Goal: Information Seeking & Learning: Learn about a topic

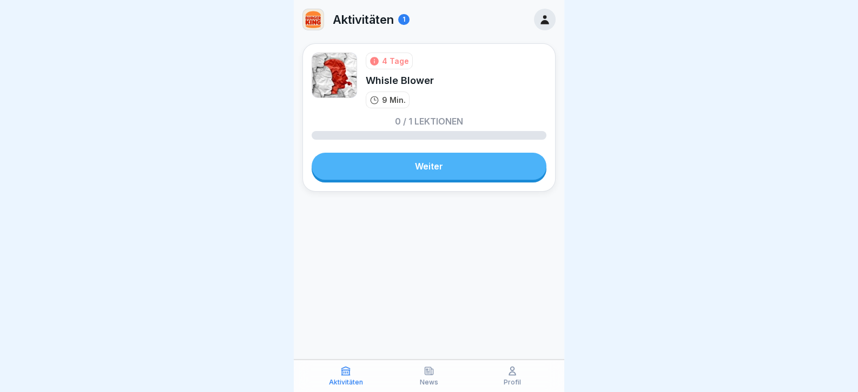
click at [445, 164] on link "Weiter" at bounding box center [428, 165] width 235 height 27
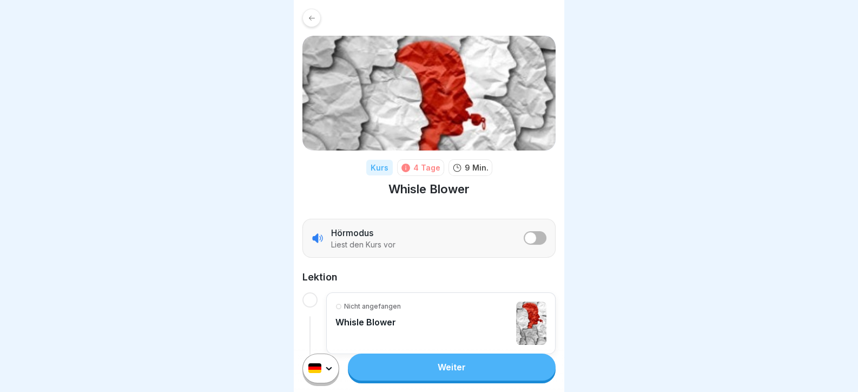
click at [448, 373] on link "Weiter" at bounding box center [452, 366] width 208 height 27
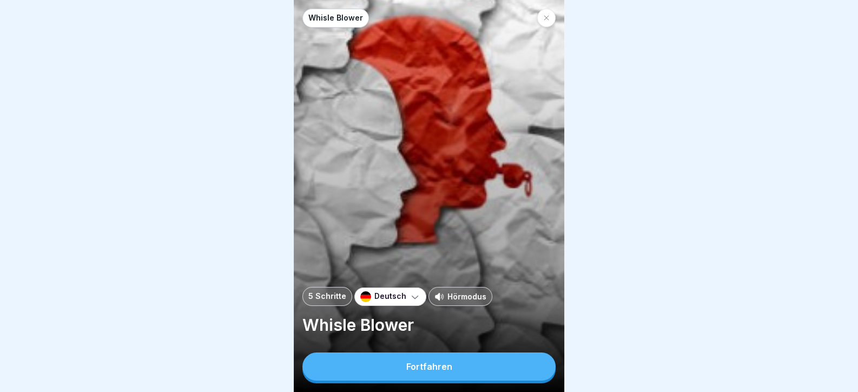
click at [443, 371] on div "Fortfahren" at bounding box center [429, 366] width 46 height 10
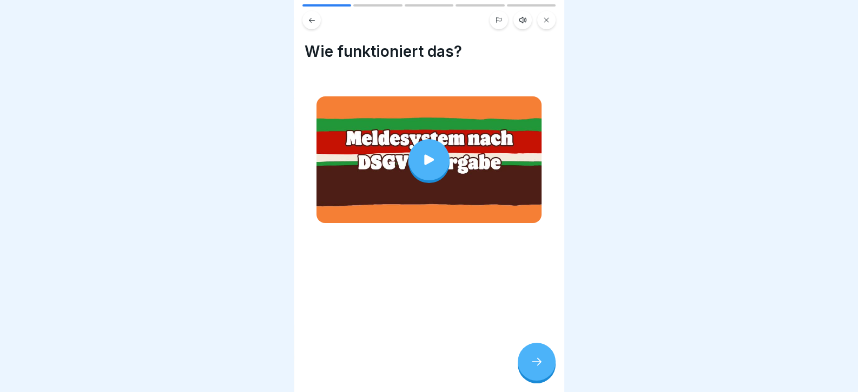
click at [536, 368] on icon at bounding box center [536, 361] width 13 height 13
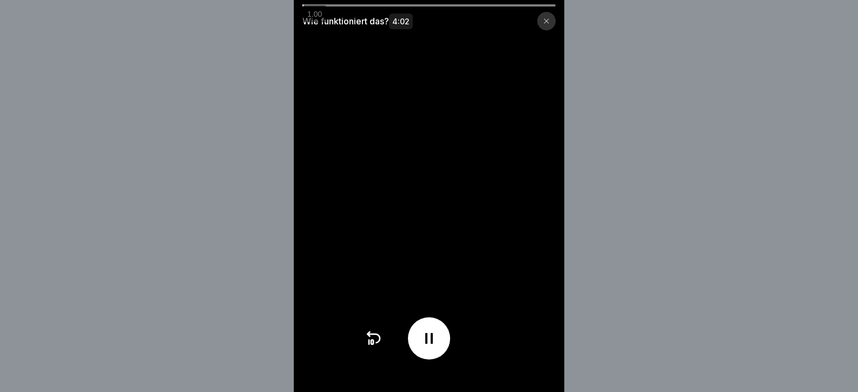
click at [455, 283] on video at bounding box center [429, 196] width 270 height 392
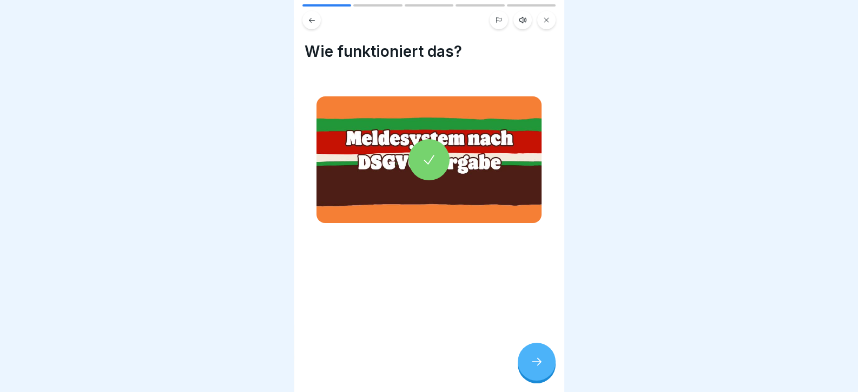
click at [533, 359] on div at bounding box center [537, 361] width 38 height 38
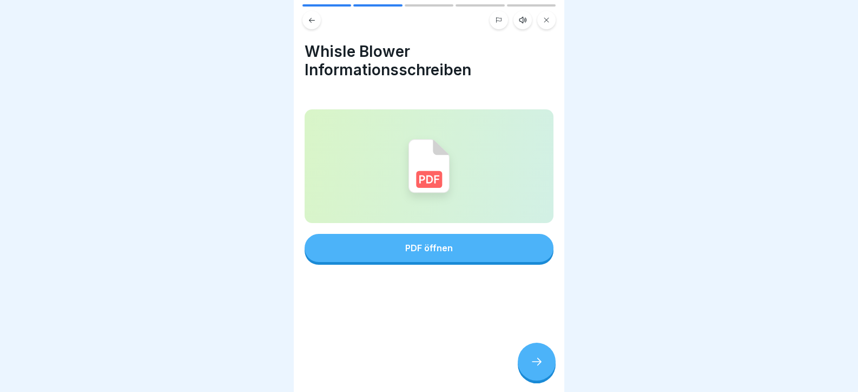
click at [528, 375] on div at bounding box center [537, 361] width 38 height 38
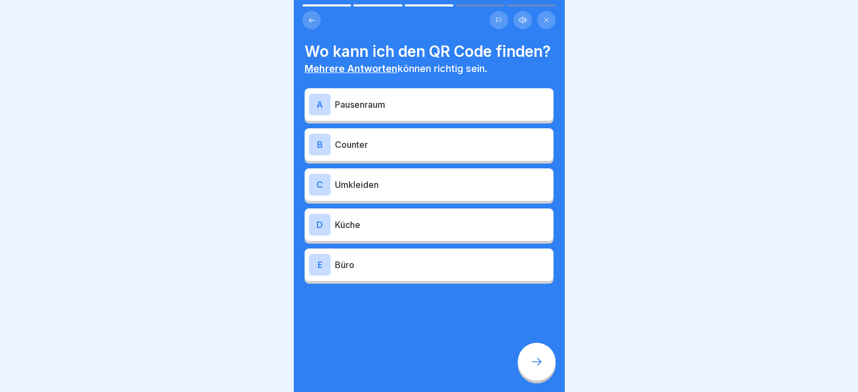
click at [451, 111] on p "Pausenraum" at bounding box center [442, 104] width 214 height 13
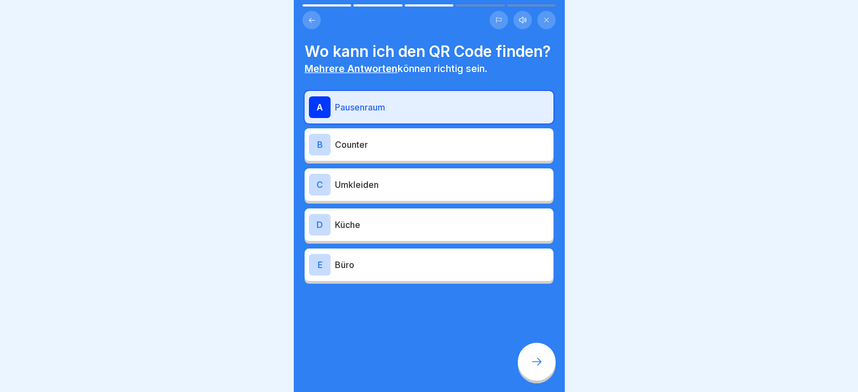
click at [432, 191] on p "Umkleiden" at bounding box center [442, 184] width 214 height 13
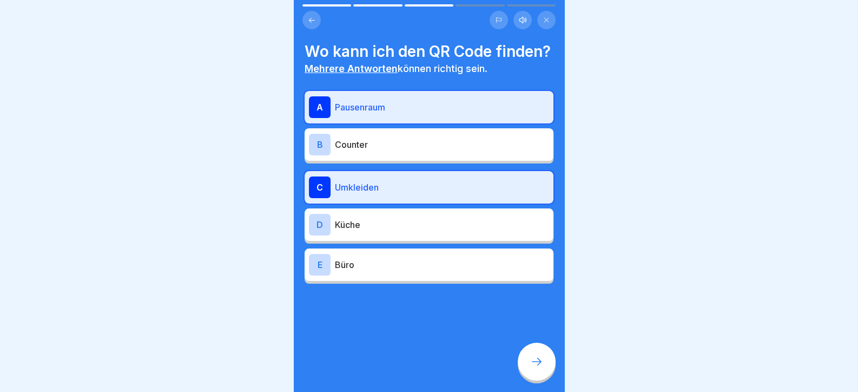
click at [427, 271] on p "Büro" at bounding box center [442, 264] width 214 height 13
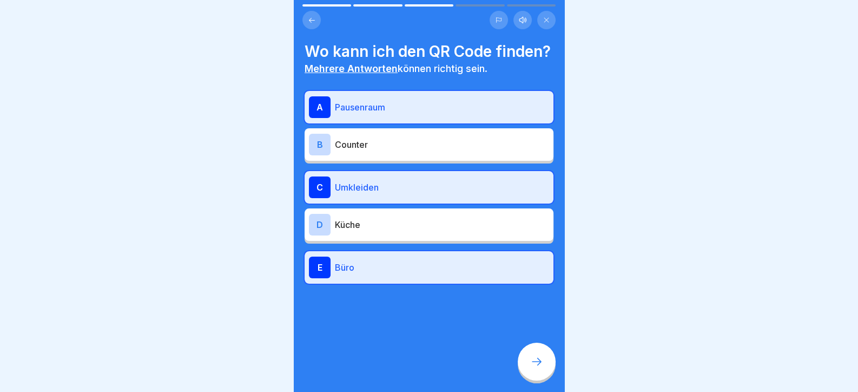
click at [530, 362] on div at bounding box center [537, 361] width 38 height 38
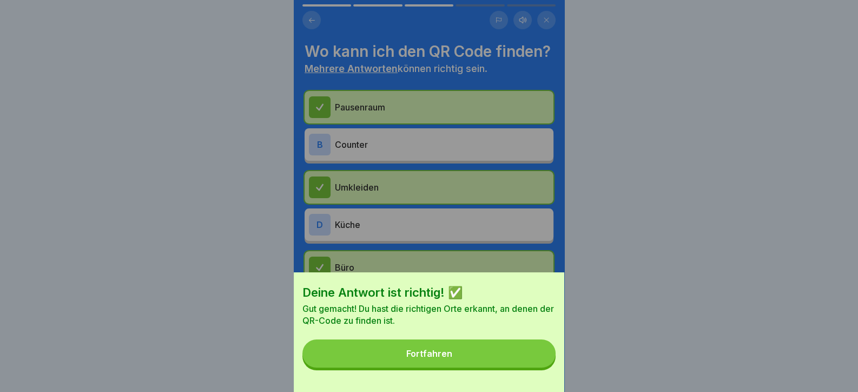
click at [508, 365] on button "Fortfahren" at bounding box center [428, 353] width 253 height 28
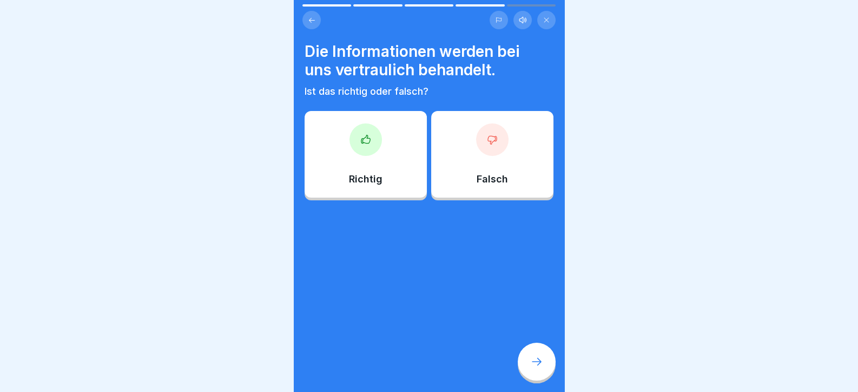
click at [382, 146] on div "Richtig" at bounding box center [365, 154] width 122 height 87
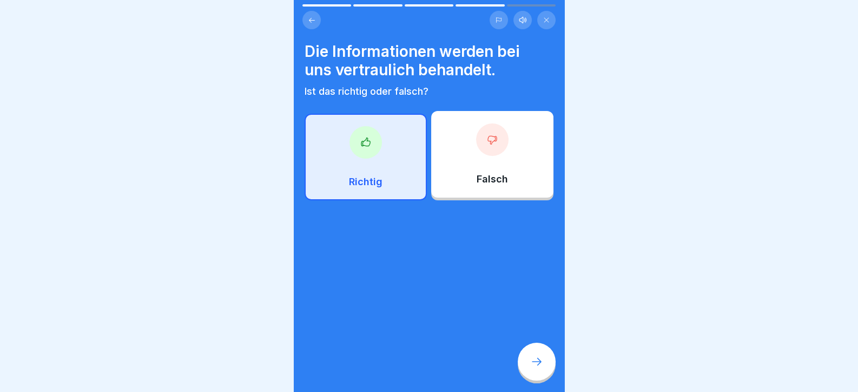
click at [523, 366] on div at bounding box center [537, 361] width 38 height 38
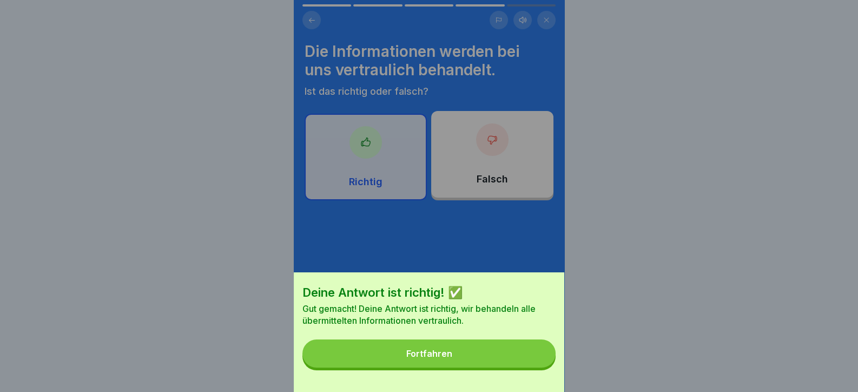
click at [409, 345] on div "Deine Antwort ist richtig! ✅ Gut gemacht! Deine Antwort ist richtig, wir behand…" at bounding box center [429, 332] width 270 height 120
click at [416, 358] on div "Fortfahren" at bounding box center [429, 353] width 46 height 10
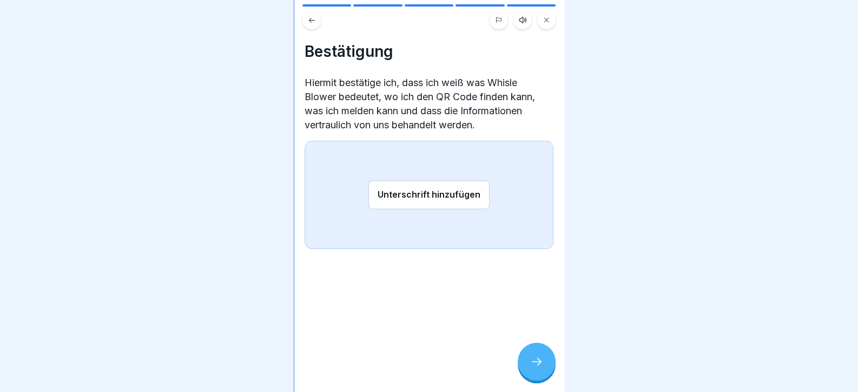
click at [454, 190] on button "Unterschrift hinzufügen" at bounding box center [428, 194] width 121 height 29
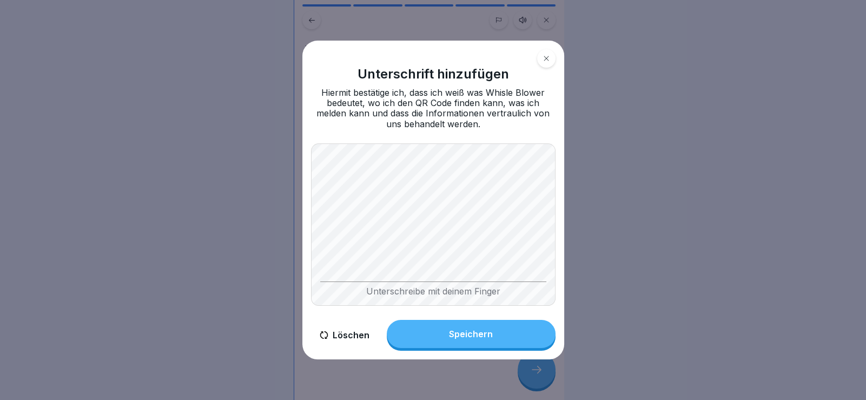
click at [507, 339] on button "Speichern" at bounding box center [471, 334] width 169 height 28
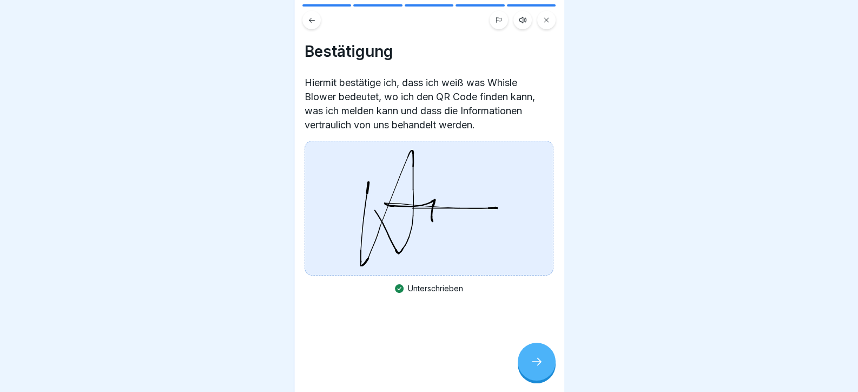
click at [534, 368] on icon at bounding box center [536, 361] width 13 height 13
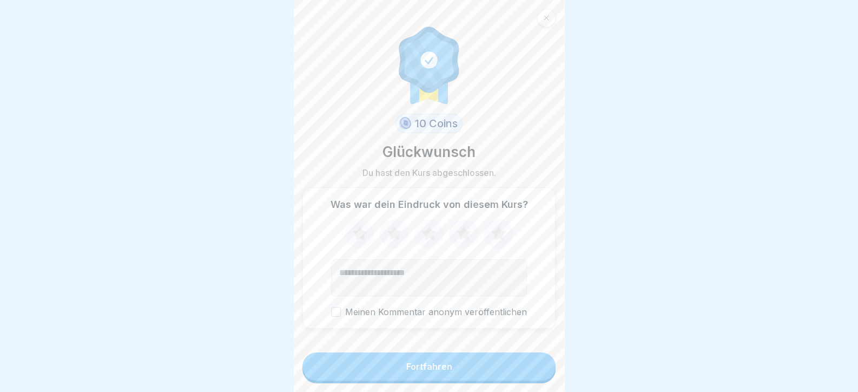
click at [512, 378] on button "Fortfahren" at bounding box center [428, 366] width 253 height 28
click at [511, 376] on button "Fortfahren" at bounding box center [428, 366] width 253 height 28
click at [433, 365] on div "Fortfahren" at bounding box center [429, 366] width 46 height 10
